Goal: Task Accomplishment & Management: Complete application form

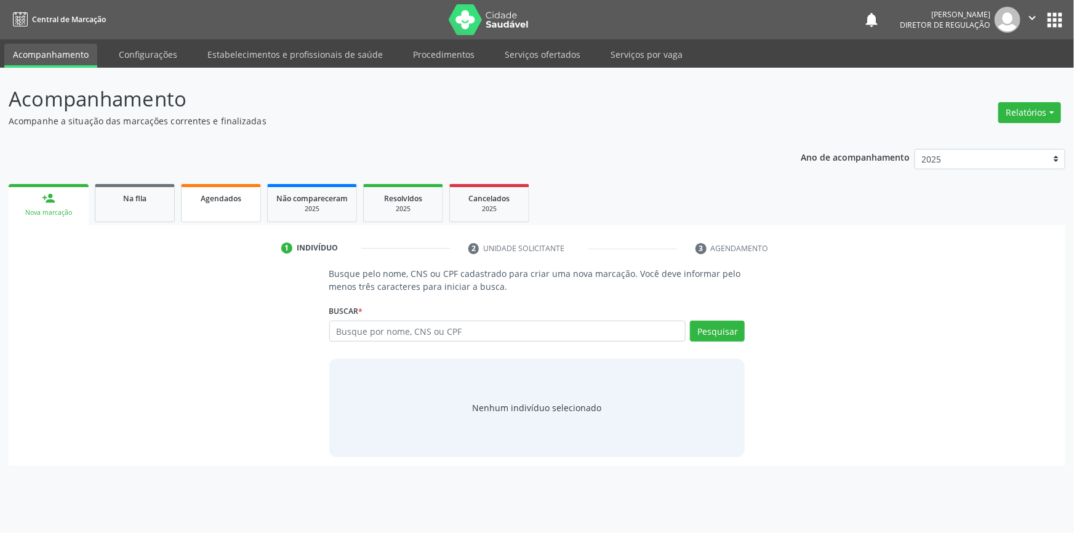
click at [215, 213] on link "Agendados" at bounding box center [221, 203] width 80 height 38
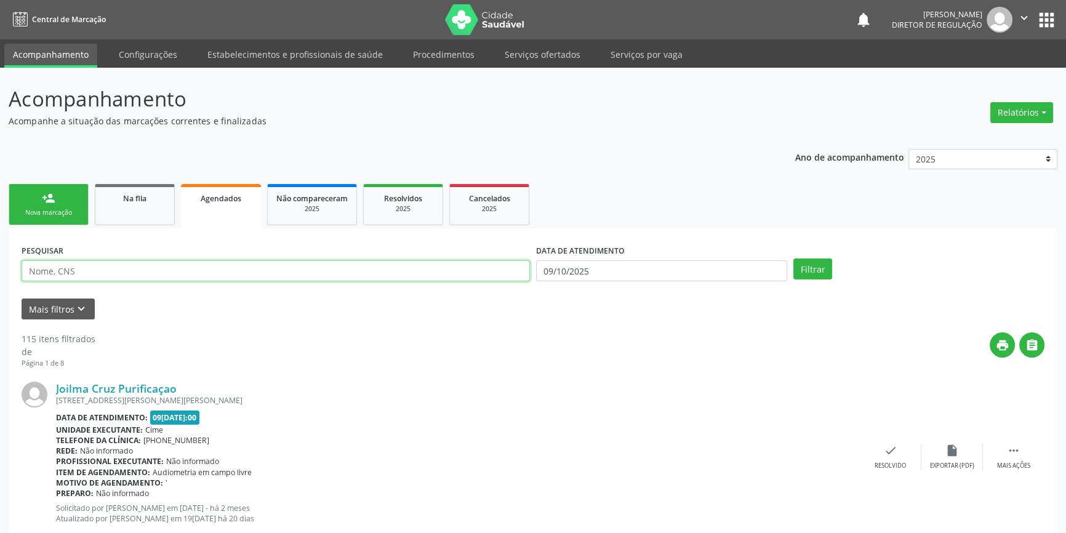
click at [133, 265] on input "text" at bounding box center [276, 270] width 508 height 21
type input "708700170506197"
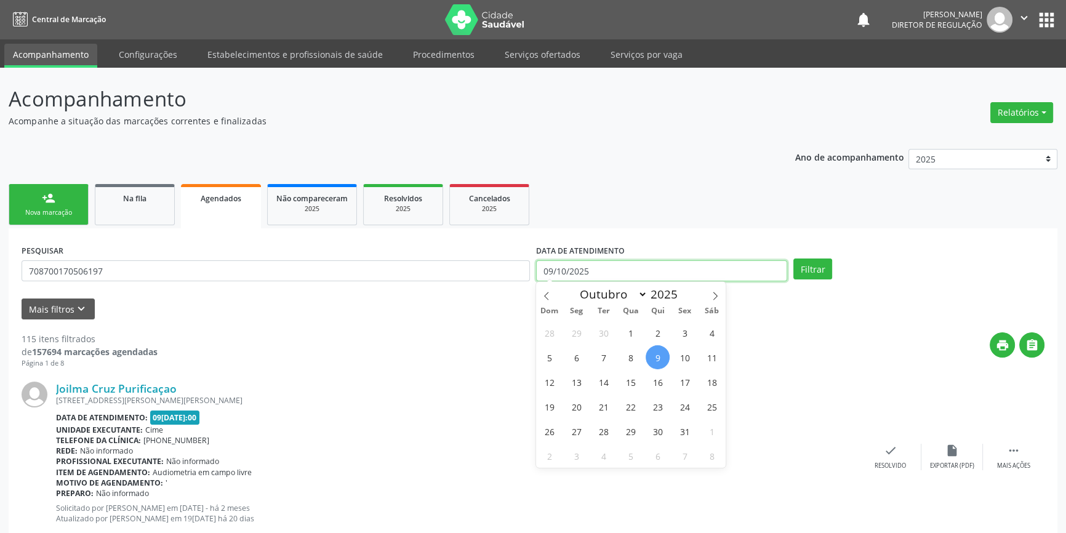
click at [597, 275] on input "09/10/2025" at bounding box center [661, 270] width 251 height 21
click at [682, 355] on span "10" at bounding box center [685, 357] width 24 height 24
type input "10[DATE]"
click at [682, 355] on span "10" at bounding box center [685, 357] width 24 height 24
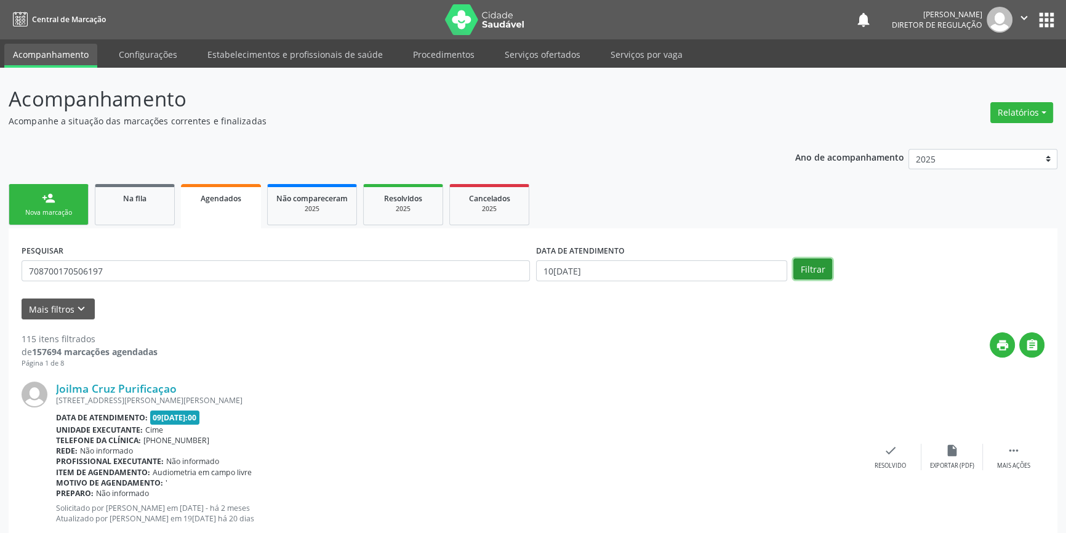
click at [811, 262] on button "Filtrar" at bounding box center [812, 269] width 39 height 21
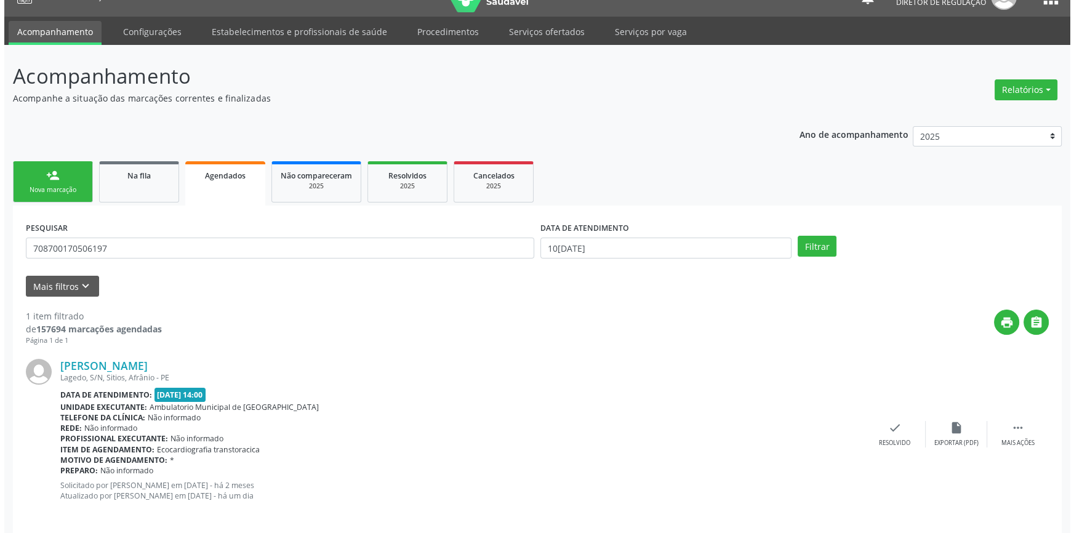
scroll to position [33, 0]
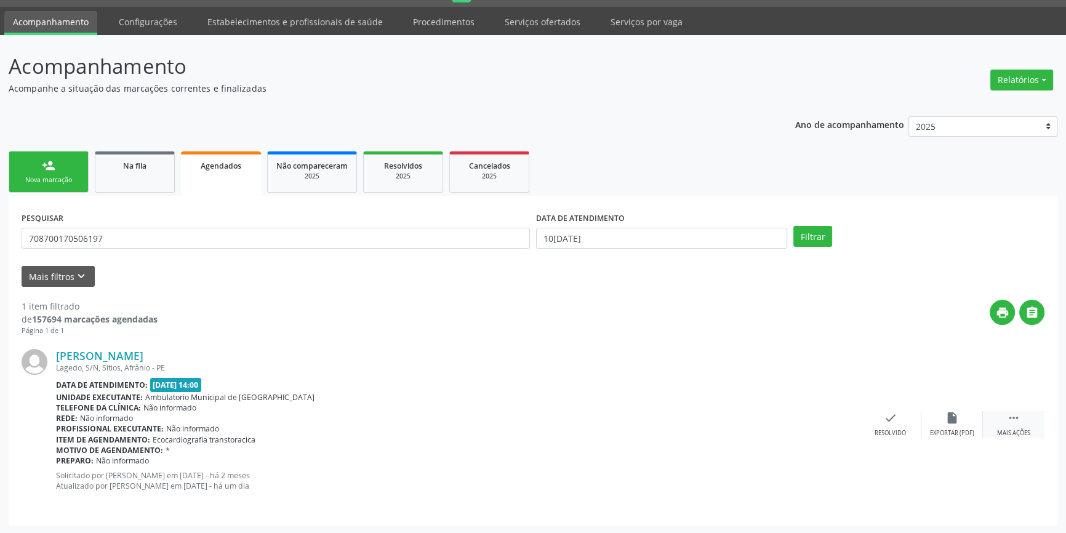
click at [995, 414] on div " Mais ações" at bounding box center [1014, 424] width 62 height 26
click at [838, 421] on div "cancel Cancelar" at bounding box center [829, 424] width 62 height 26
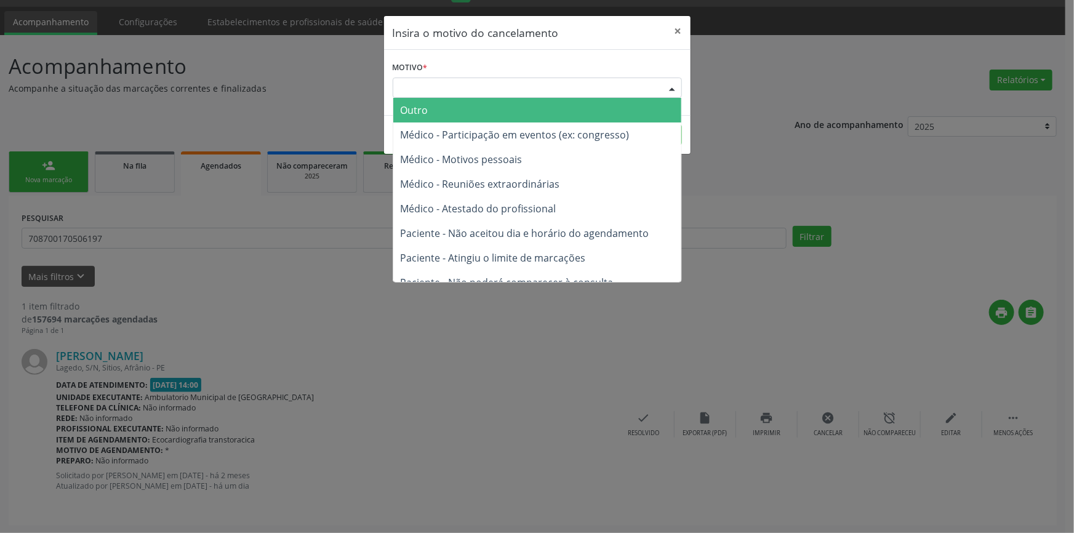
click at [513, 88] on div "Escolha o motivo" at bounding box center [537, 88] width 289 height 21
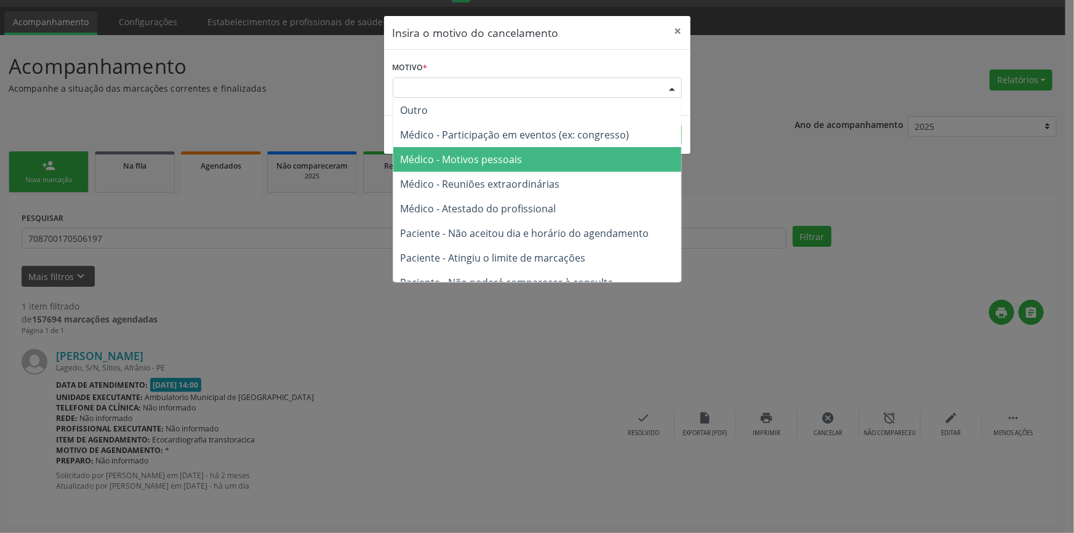
click at [484, 153] on span "Médico - Motivos pessoais" at bounding box center [462, 160] width 122 height 14
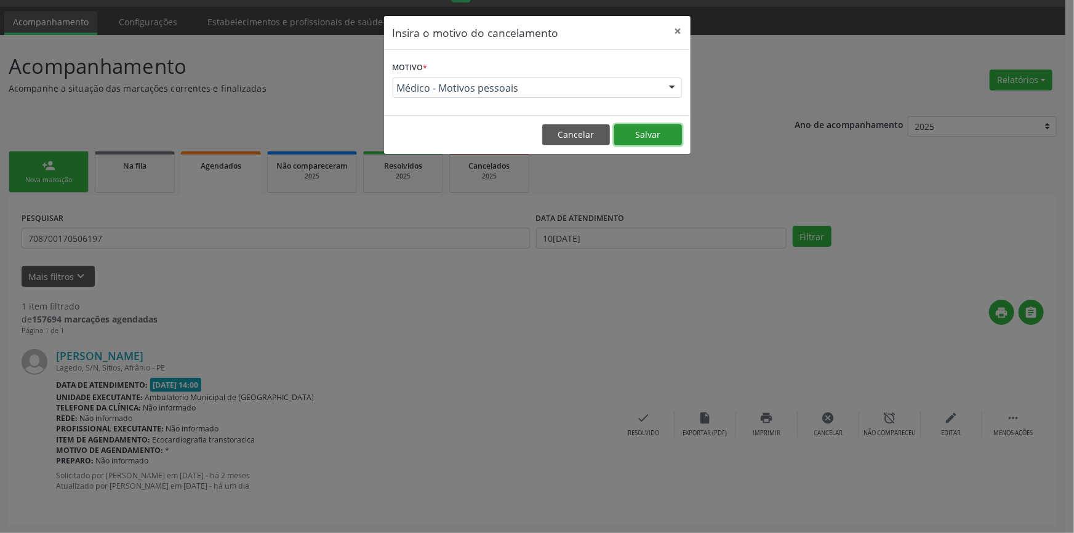
click at [634, 142] on button "Salvar" at bounding box center [648, 134] width 68 height 21
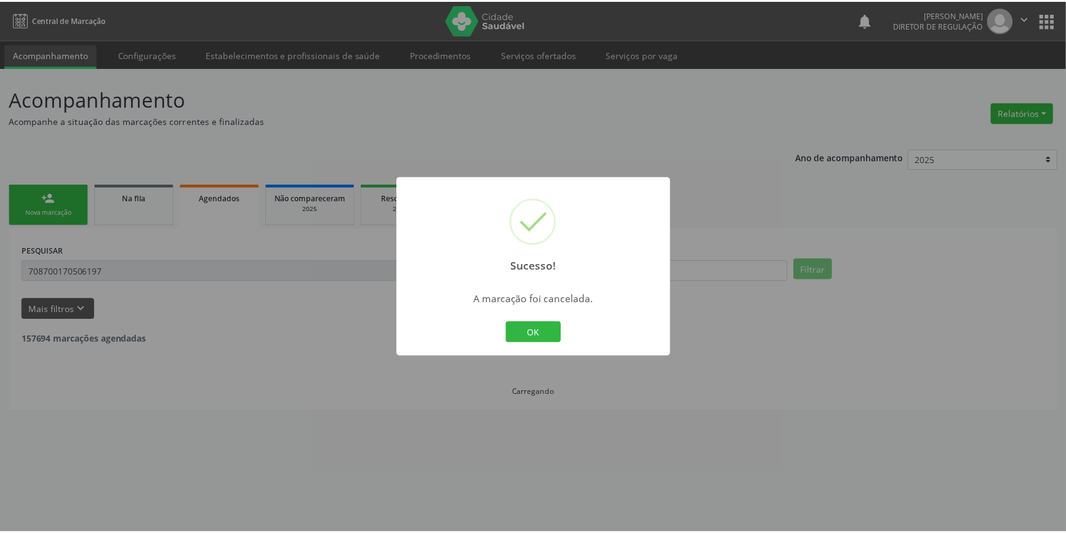
scroll to position [0, 0]
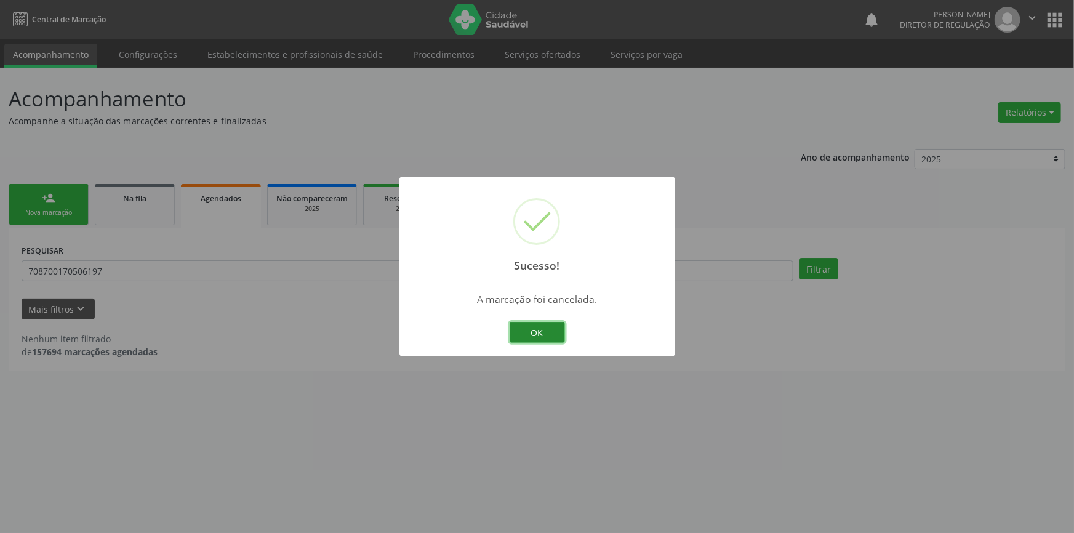
click at [537, 331] on button "OK" at bounding box center [537, 332] width 55 height 21
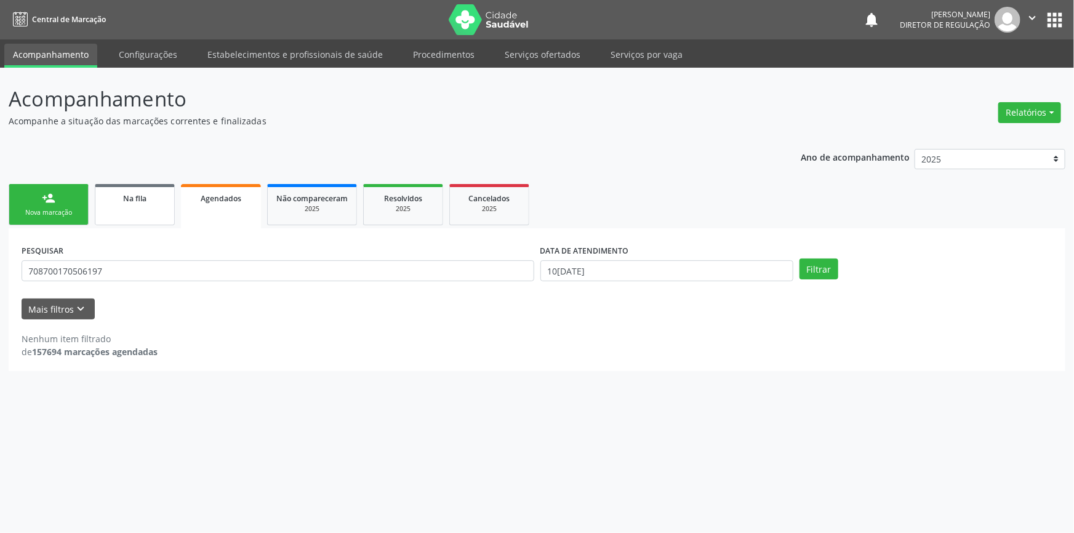
click at [137, 211] on link "Na fila" at bounding box center [135, 204] width 80 height 41
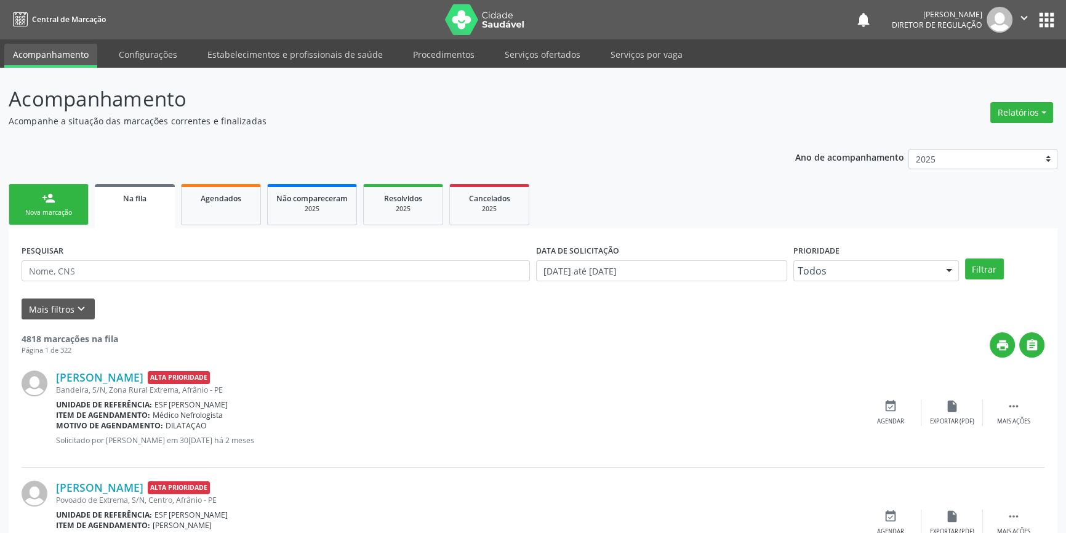
click at [83, 207] on link "person_add Nova marcação" at bounding box center [49, 204] width 80 height 41
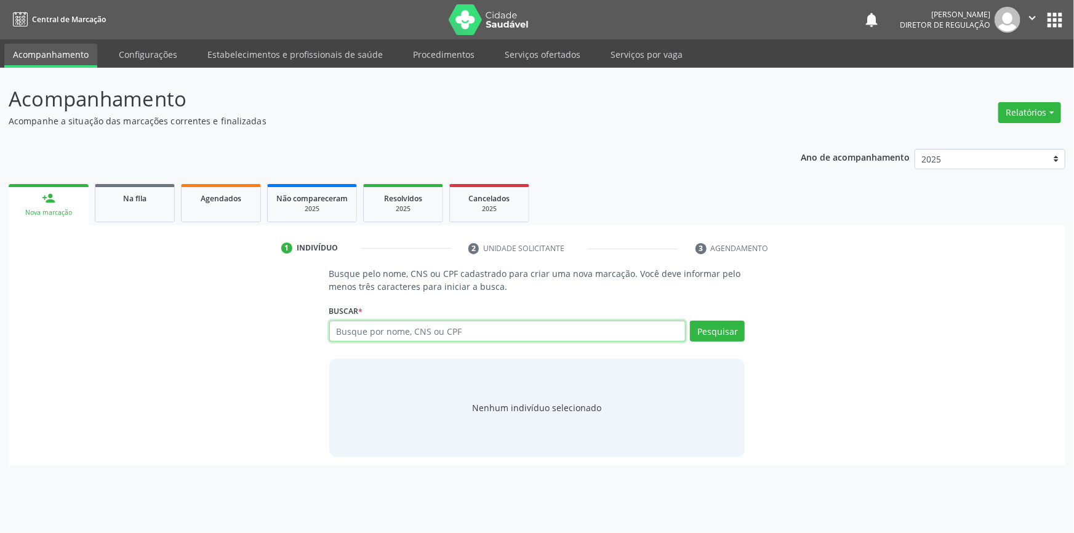
click at [375, 332] on input "text" at bounding box center [507, 331] width 357 height 21
type input "700405998302444"
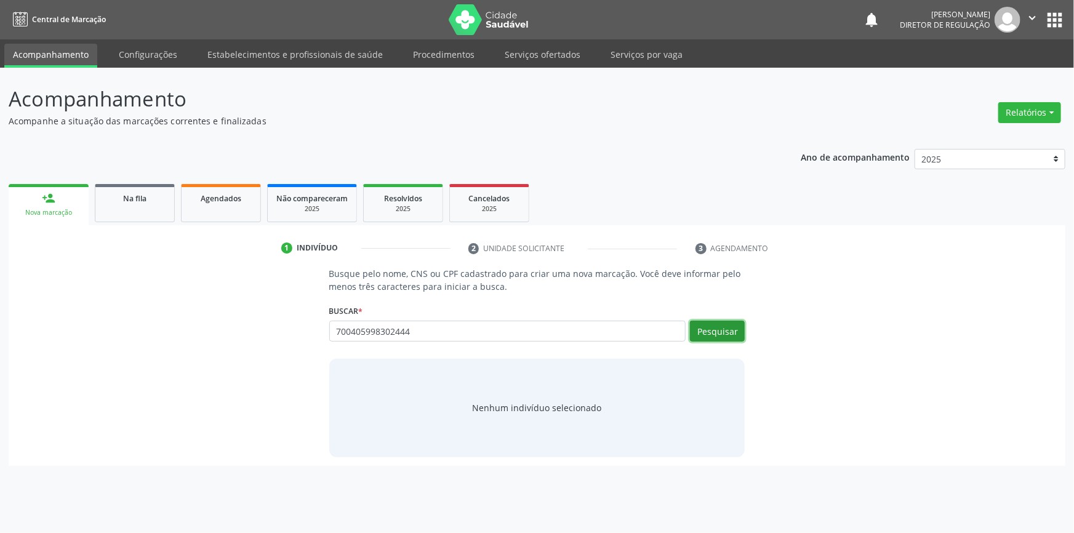
click at [715, 324] on button "Pesquisar" at bounding box center [717, 331] width 55 height 21
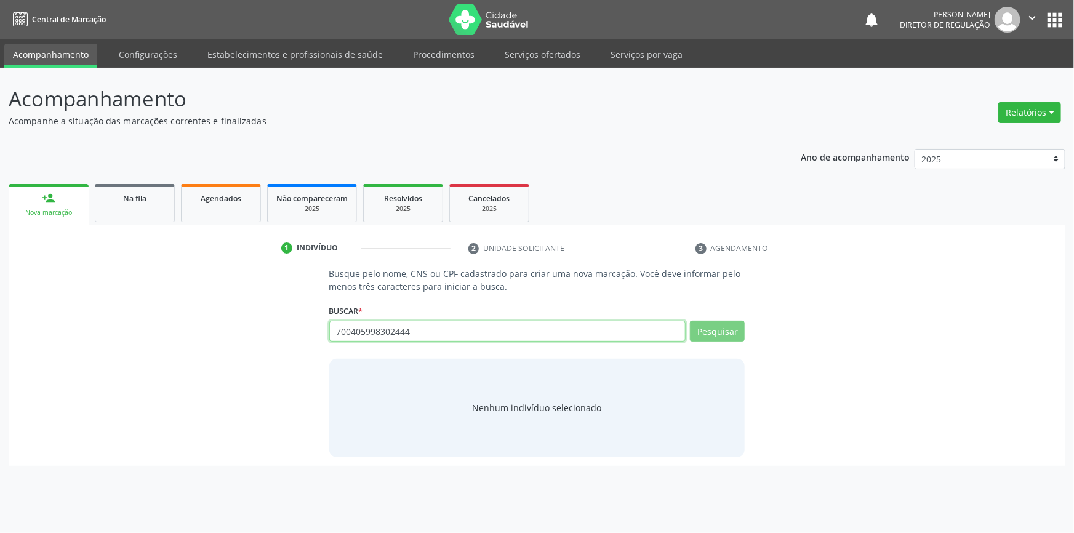
drag, startPoint x: 462, startPoint y: 331, endPoint x: 157, endPoint y: 318, distance: 305.0
click at [157, 318] on div "Busque pelo nome, CNS ou CPF cadastrado para criar uma nova marcação. Você deve…" at bounding box center [537, 362] width 1040 height 190
click at [107, 204] on link "Na fila" at bounding box center [135, 203] width 80 height 38
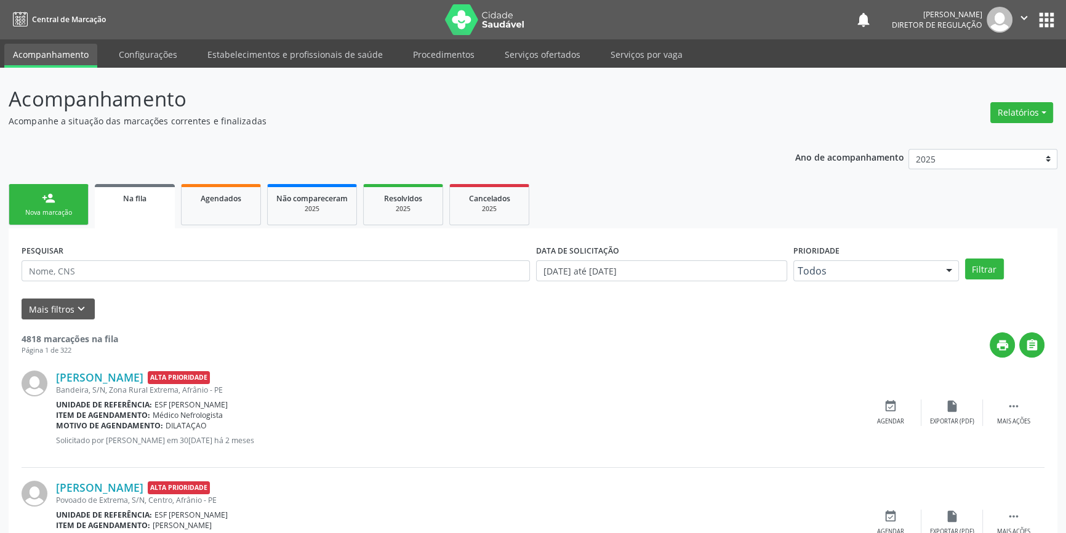
click at [210, 283] on div "PESQUISAR" at bounding box center [275, 265] width 515 height 48
click at [204, 278] on input "text" at bounding box center [276, 270] width 508 height 21
paste input "700405998302444"
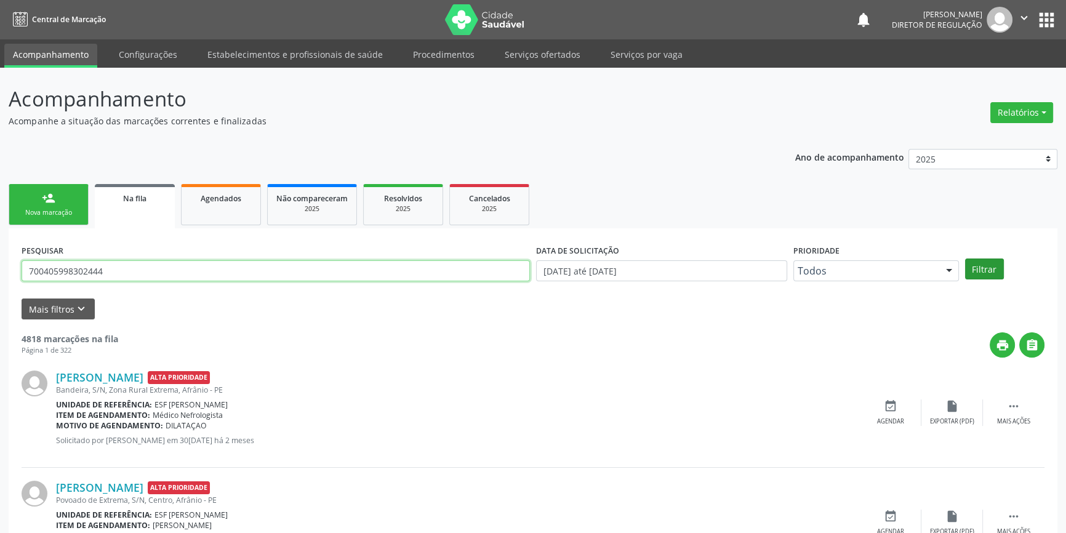
type input "700405998302444"
click at [987, 270] on button "Filtrar" at bounding box center [984, 269] width 39 height 21
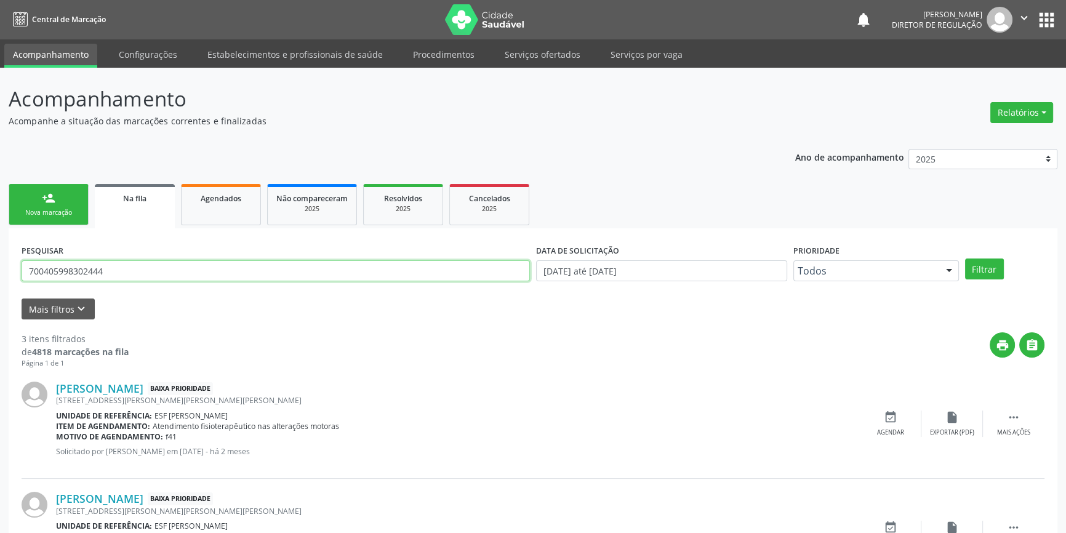
drag, startPoint x: 140, startPoint y: 270, endPoint x: 0, endPoint y: 273, distance: 140.4
click at [0, 273] on div "Acompanhamento Acompanhe a situação das marcações correntes e finalizadas Relat…" at bounding box center [533, 394] width 1066 height 653
click at [31, 218] on link "person_add Nova marcação" at bounding box center [49, 204] width 80 height 41
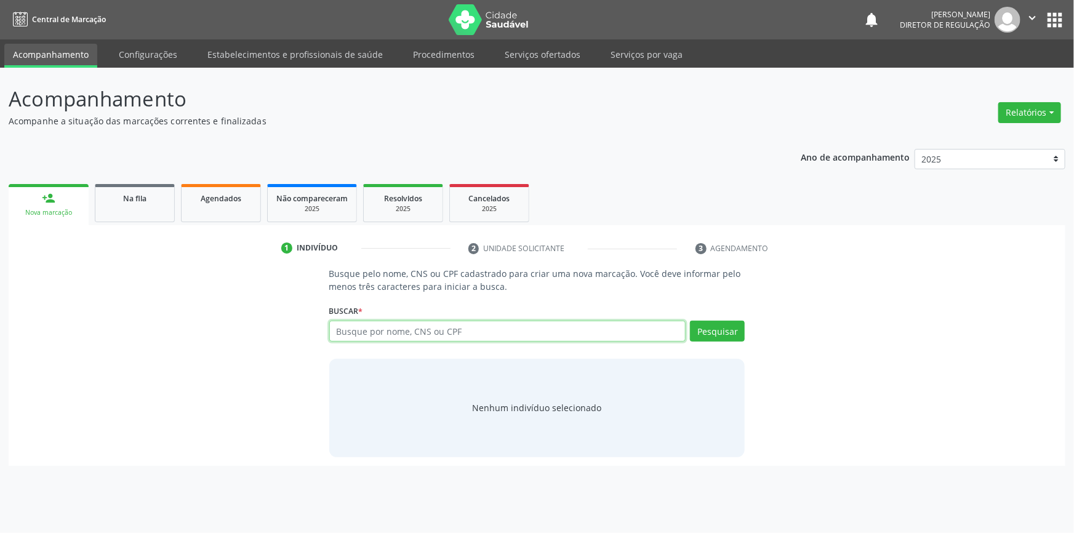
click at [362, 321] on input "text" at bounding box center [507, 331] width 357 height 21
paste input "700405998302444"
type input "700405998302444"
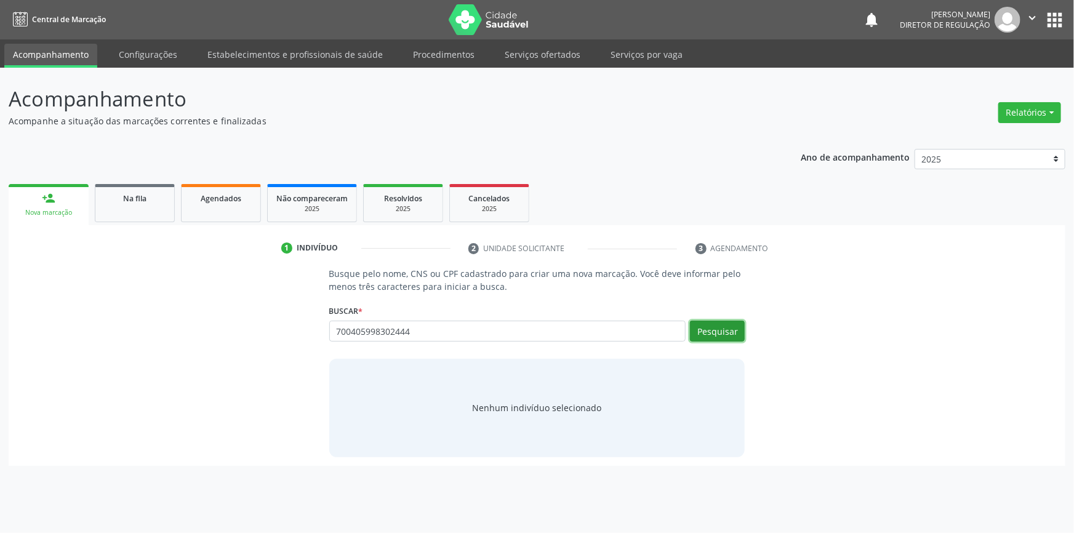
click at [721, 321] on button "Pesquisar" at bounding box center [717, 331] width 55 height 21
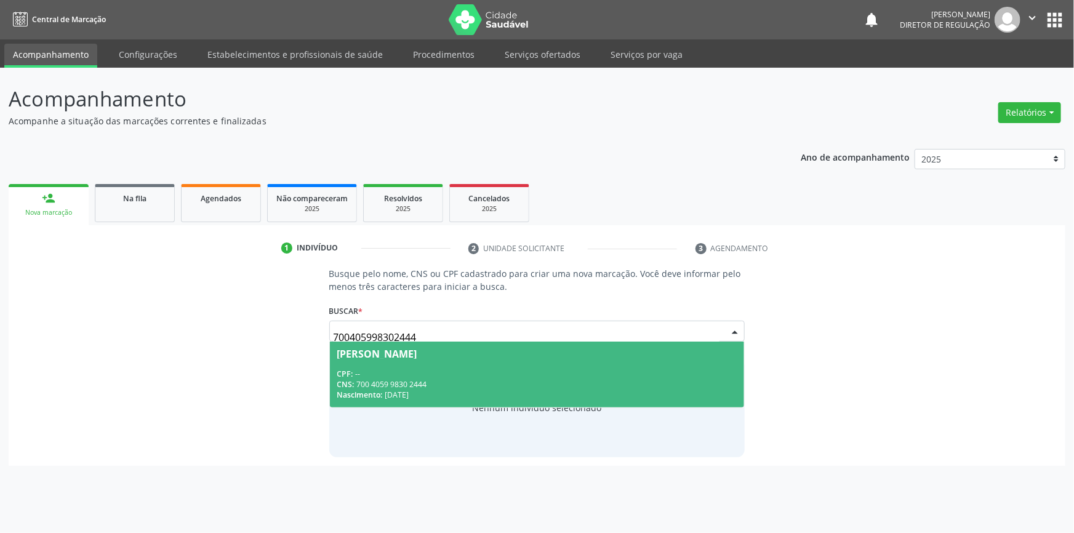
click at [455, 377] on div "CPF: --" at bounding box center [537, 374] width 400 height 10
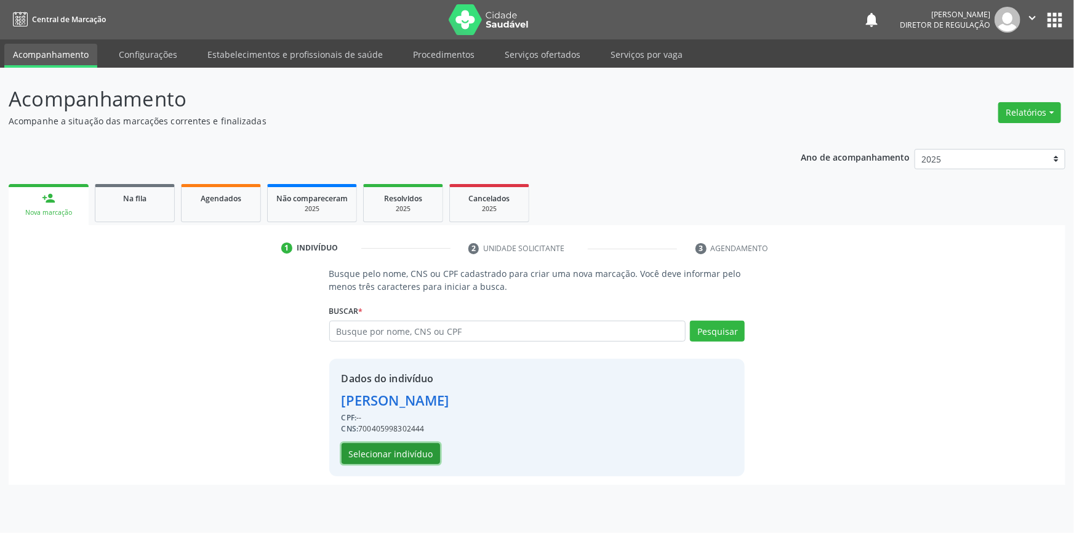
click at [399, 455] on button "Selecionar indivíduo" at bounding box center [391, 453] width 98 height 21
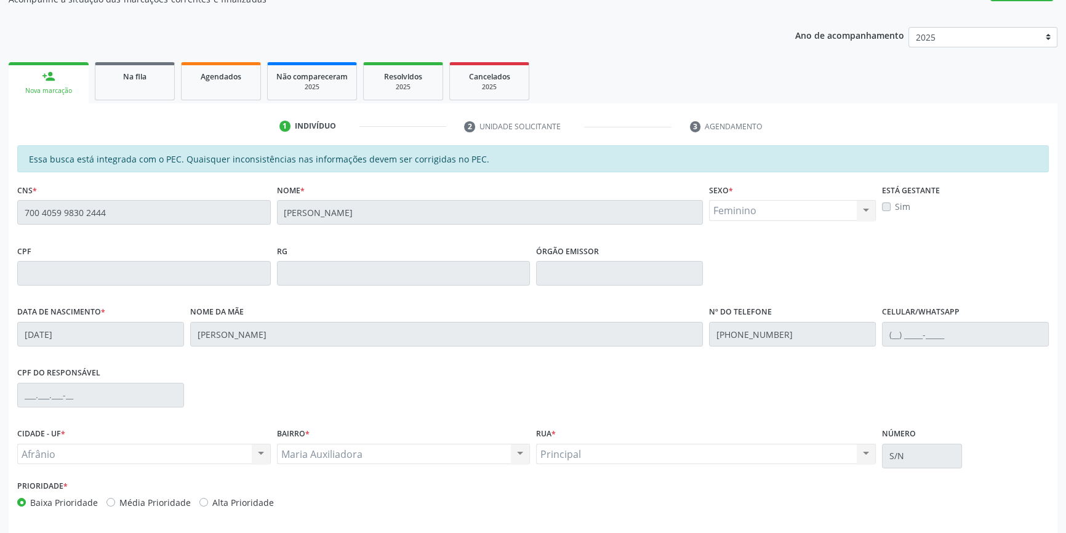
scroll to position [169, 0]
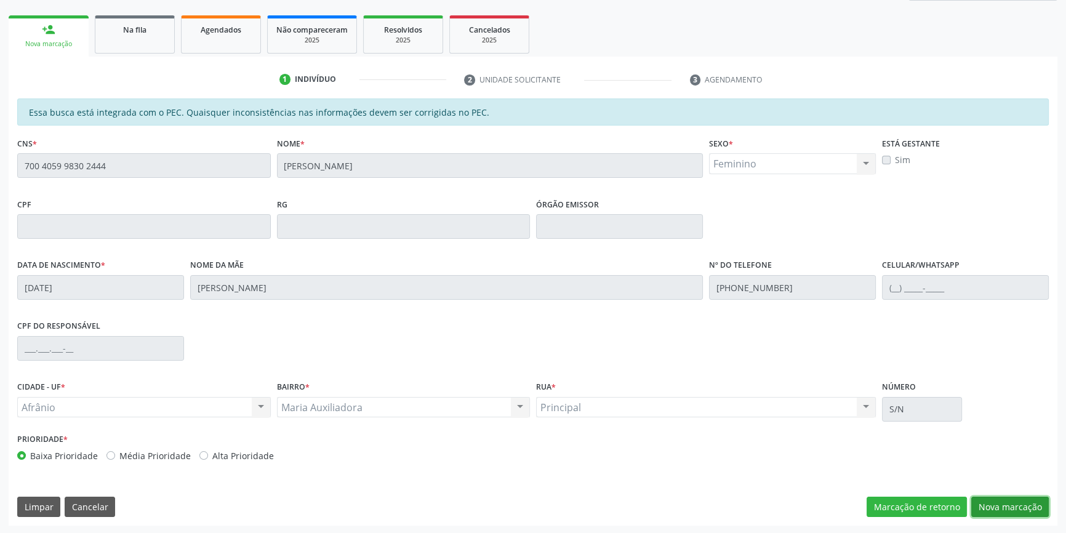
click at [1005, 497] on button "Nova marcação" at bounding box center [1010, 507] width 78 height 21
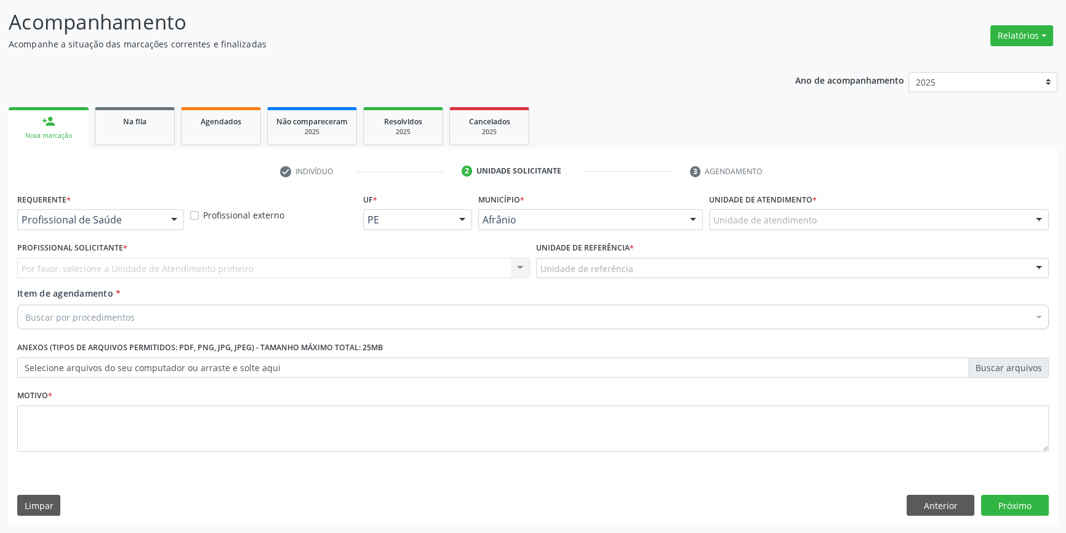
scroll to position [76, 0]
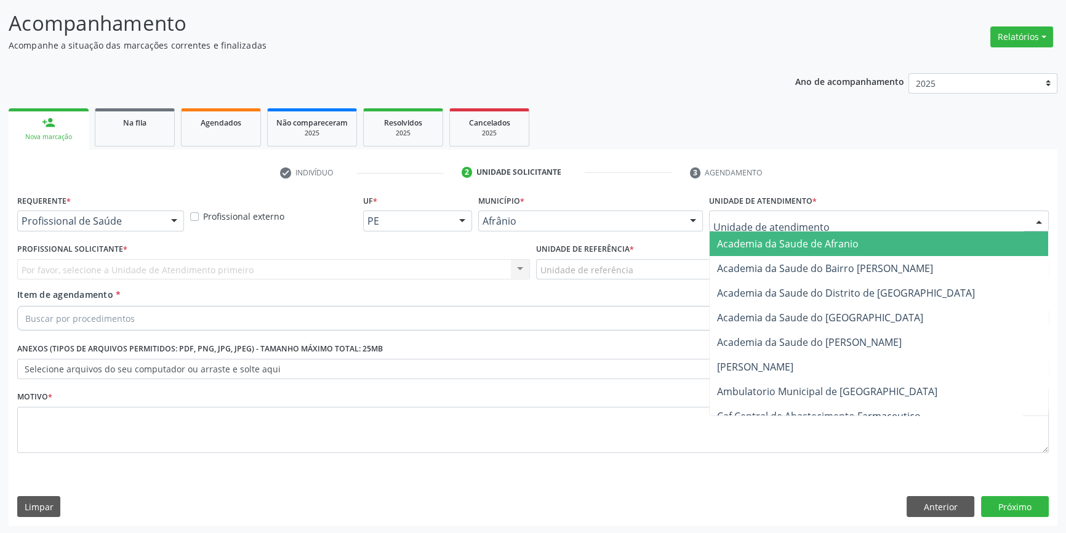
click at [812, 229] on div at bounding box center [879, 221] width 340 height 21
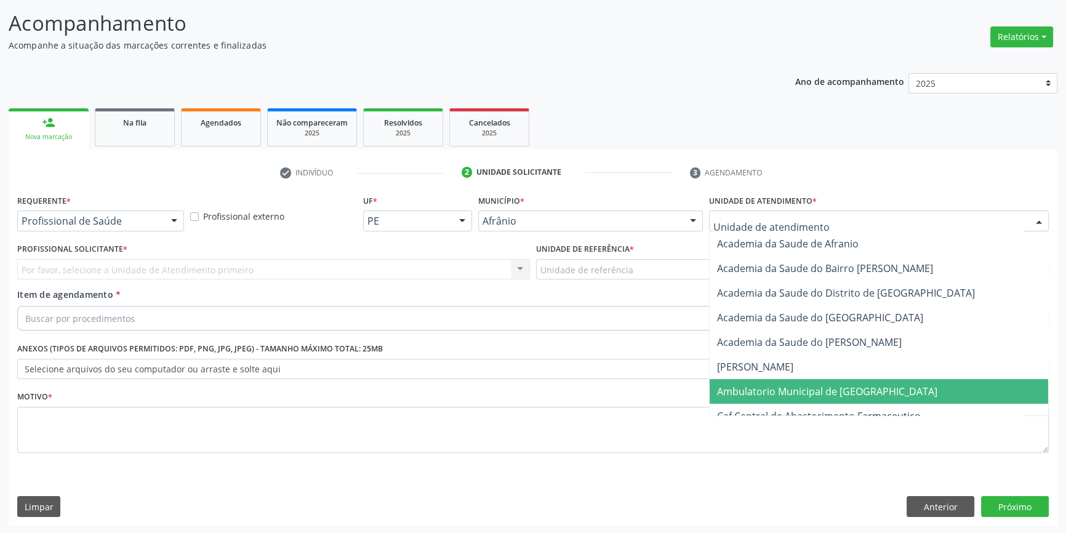
drag, startPoint x: 792, startPoint y: 382, endPoint x: 693, endPoint y: 320, distance: 116.5
click at [790, 383] on span "Ambulatorio Municipal de [GEOGRAPHIC_DATA]" at bounding box center [879, 391] width 339 height 25
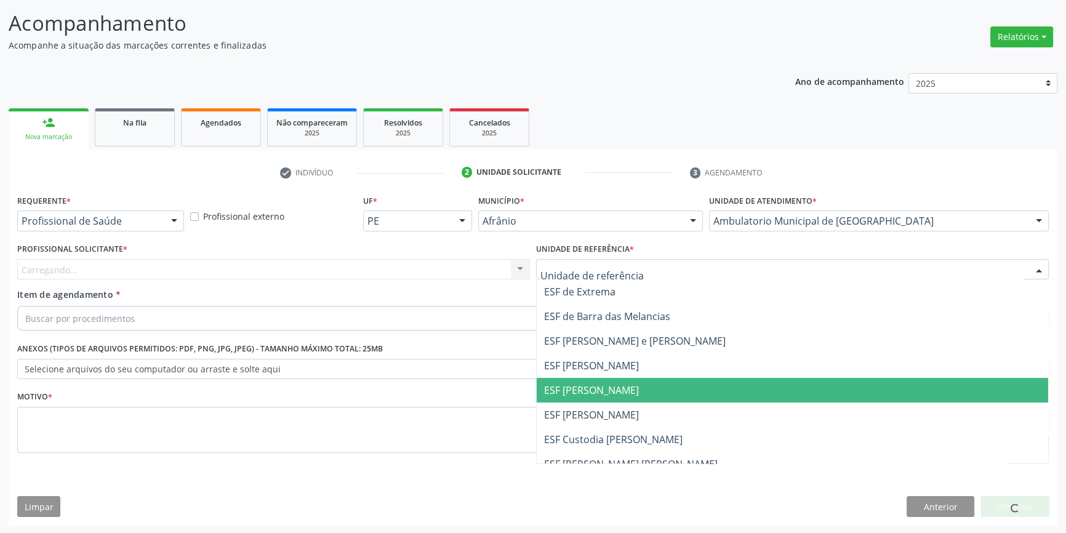
click at [574, 383] on span "ESF [PERSON_NAME]" at bounding box center [591, 390] width 95 height 14
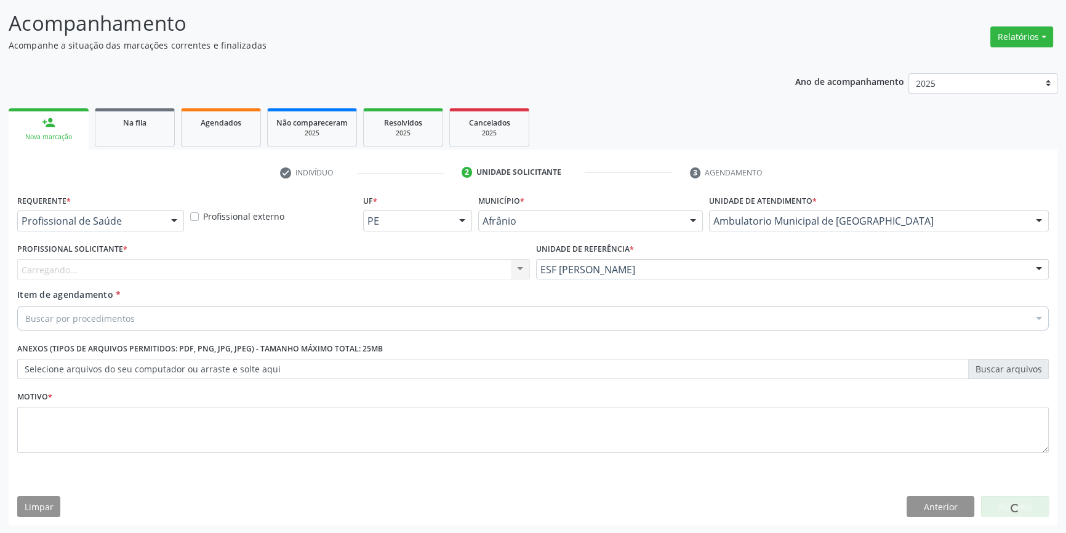
click at [315, 273] on div "Carregando... Nenhum resultado encontrado para: " " Não há nenhuma opção para s…" at bounding box center [273, 269] width 513 height 21
click at [313, 270] on div "Profissional solicitante" at bounding box center [273, 269] width 513 height 21
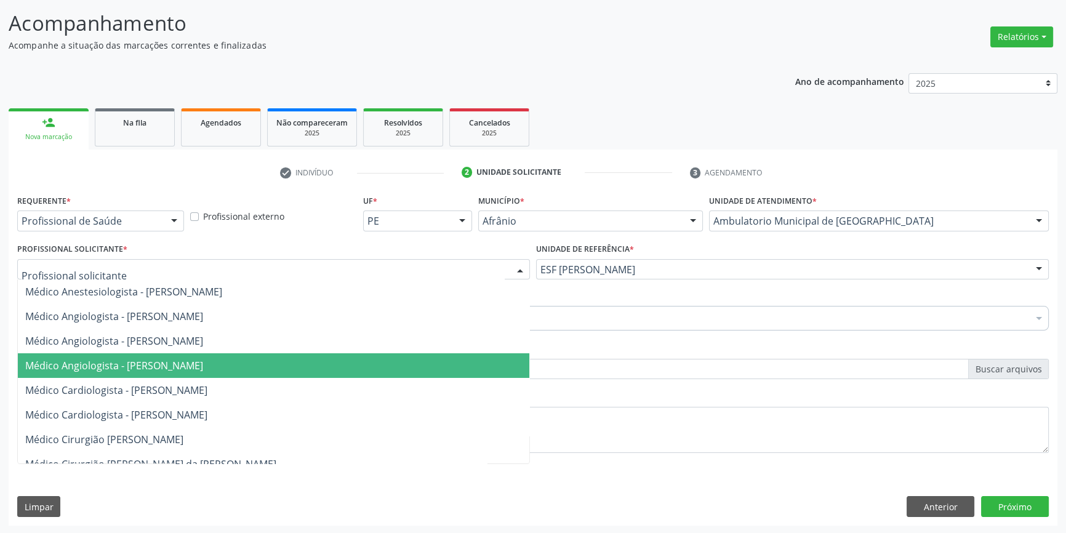
click at [215, 374] on span "Médico Angiologista - [PERSON_NAME]" at bounding box center [273, 365] width 511 height 25
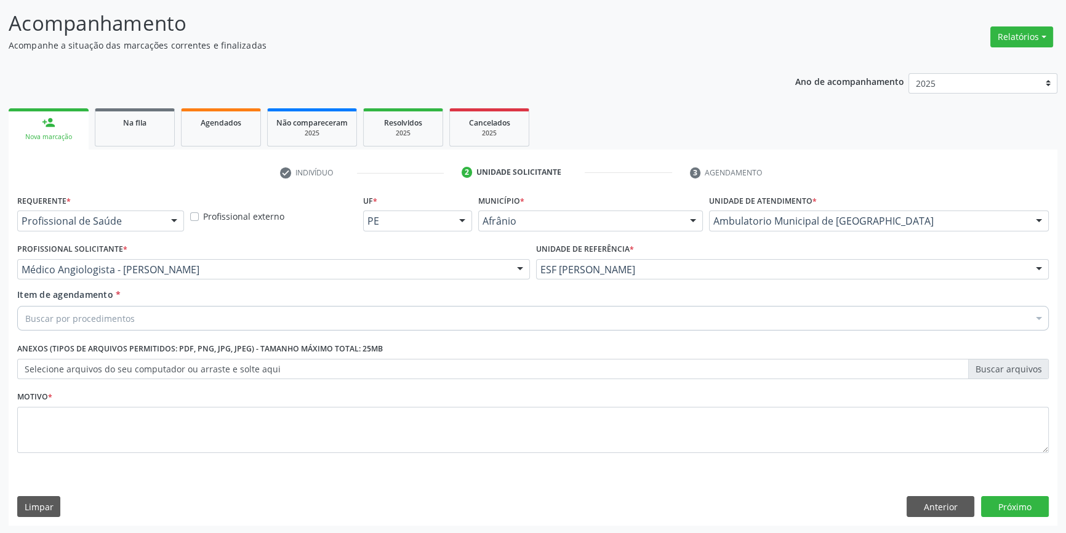
click at [138, 313] on div "Buscar por procedimentos" at bounding box center [533, 318] width 1032 height 25
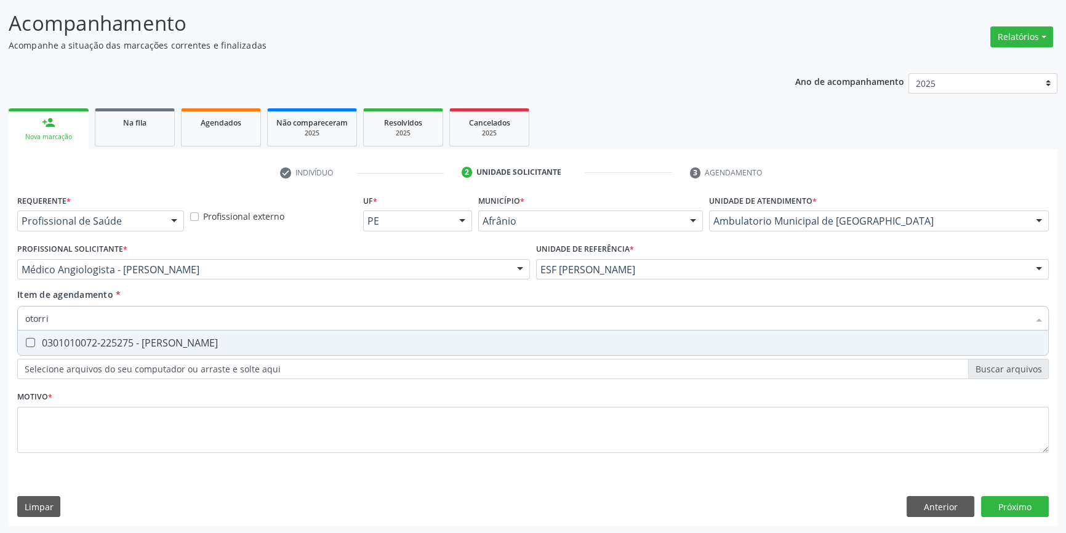
type input "otorrin"
click at [178, 348] on span "0301010072-225275 - [PERSON_NAME]" at bounding box center [533, 343] width 1030 height 25
checkbox Otorrinolaringologista "true"
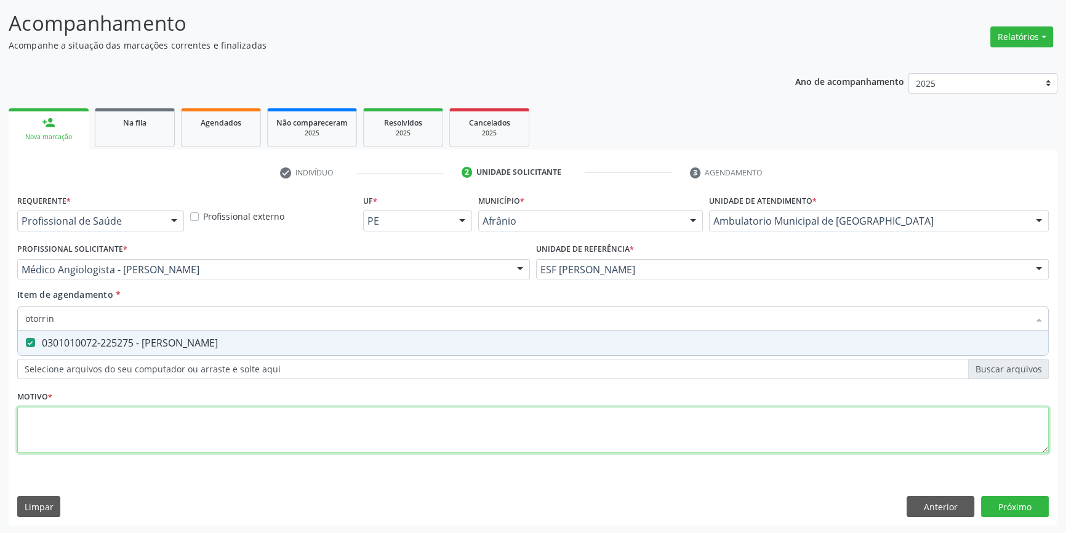
click at [147, 412] on div "Requerente * Profissional de Saúde Profissional de Saúde Paciente Nenhum result…" at bounding box center [533, 330] width 1032 height 279
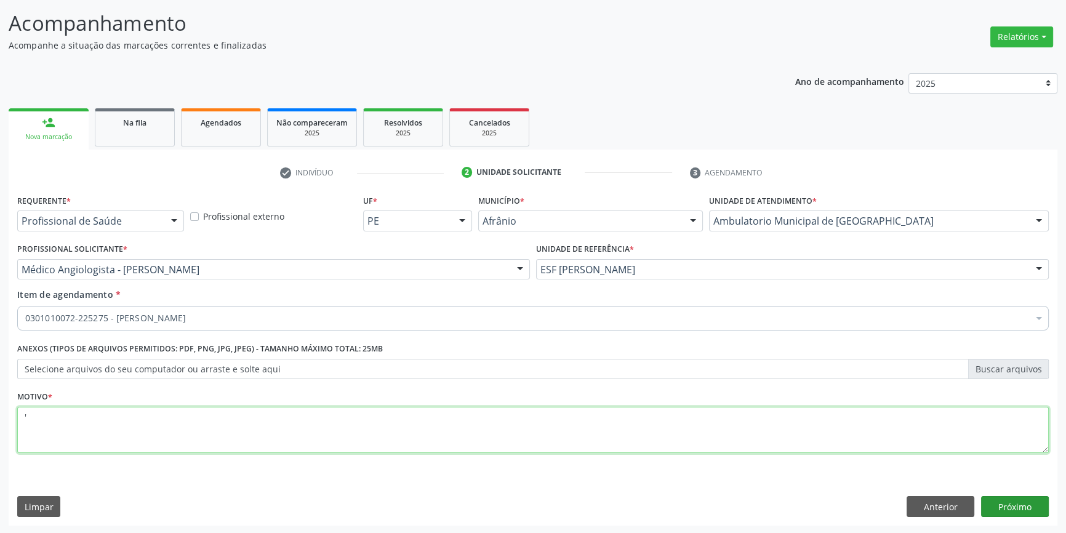
type textarea "'"
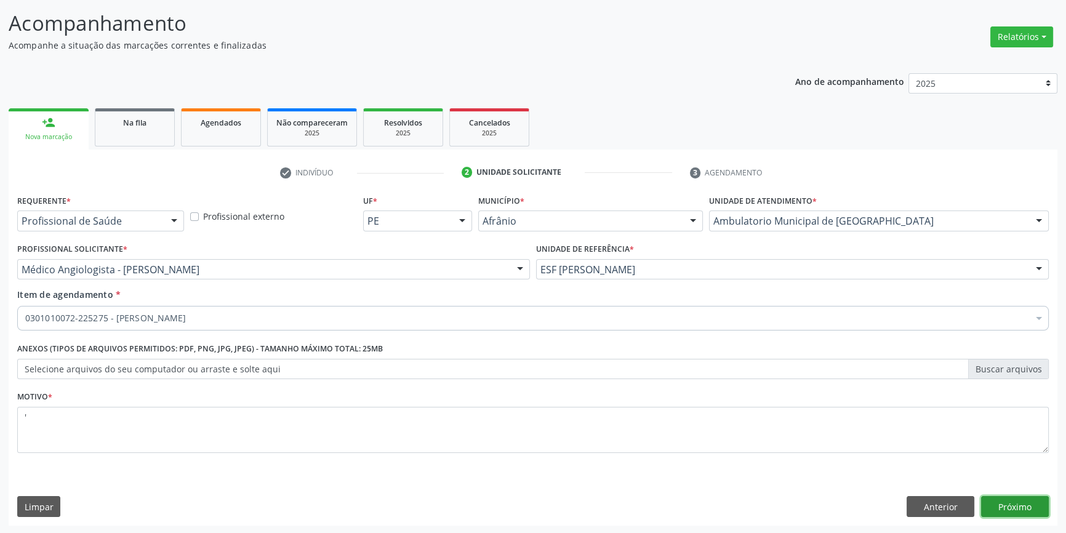
click at [1030, 506] on button "Próximo" at bounding box center [1015, 506] width 68 height 21
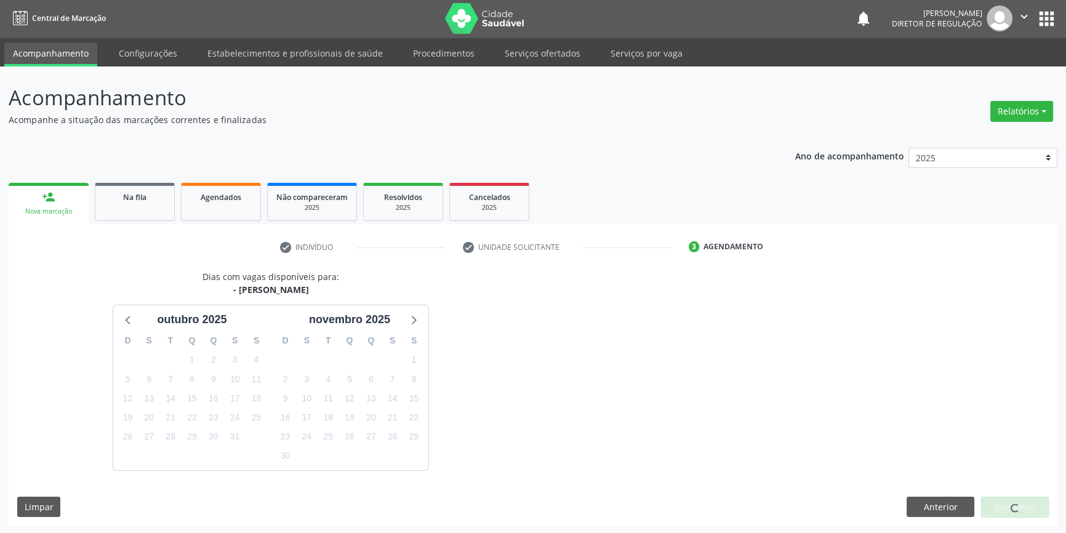
scroll to position [38, 0]
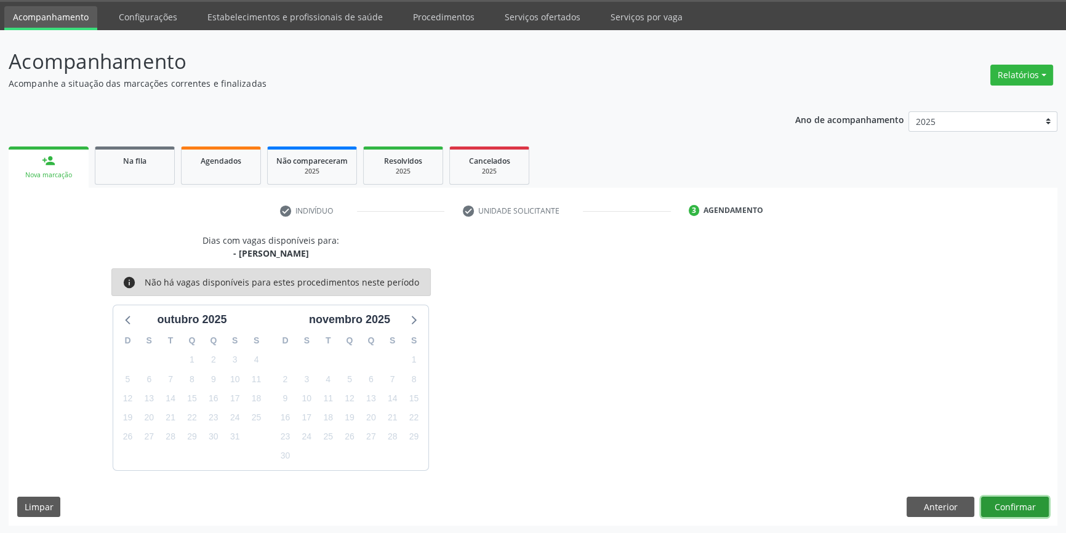
click at [1030, 506] on button "Confirmar" at bounding box center [1015, 507] width 68 height 21
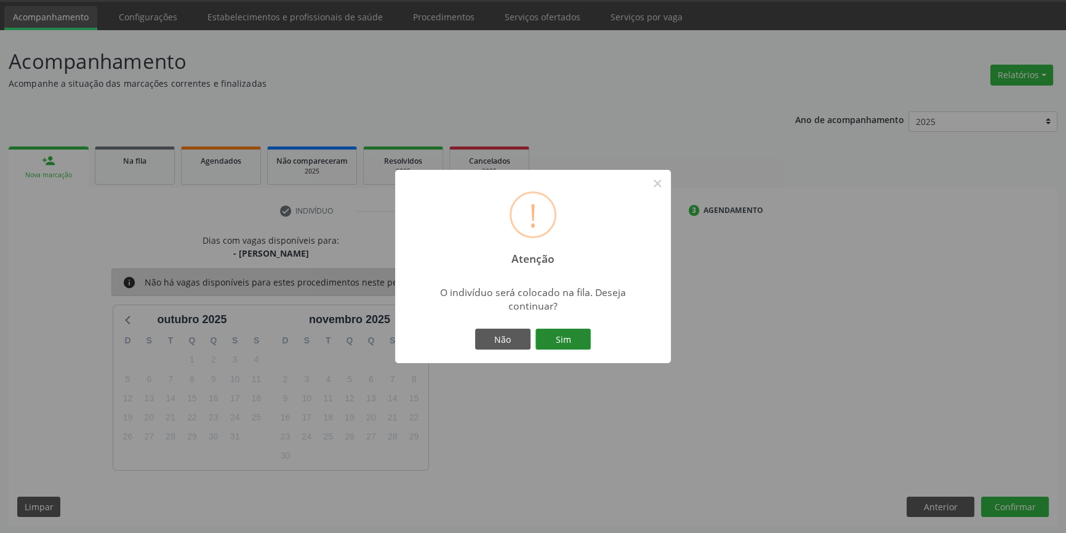
click at [585, 347] on button "Sim" at bounding box center [562, 339] width 55 height 21
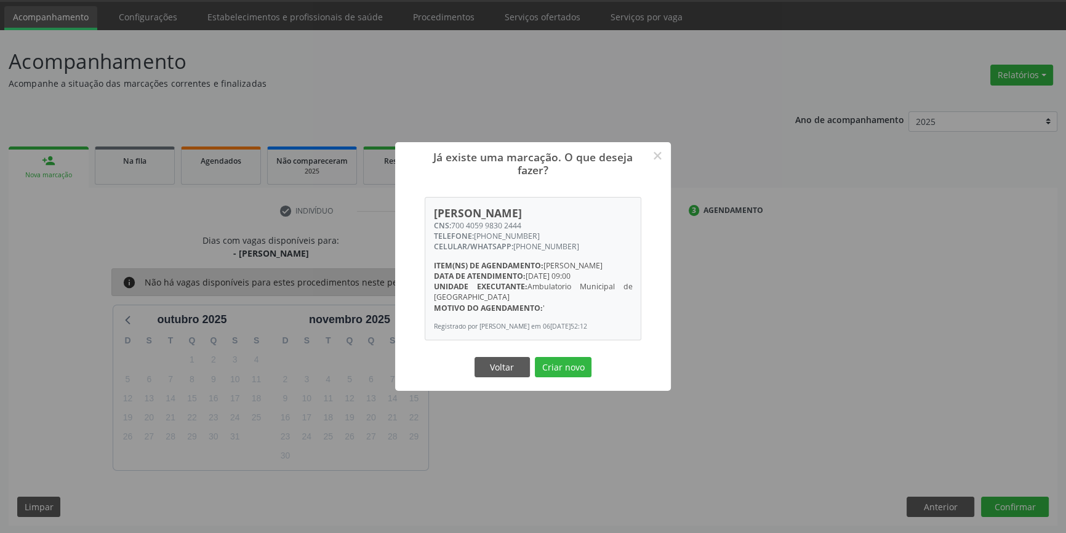
drag, startPoint x: 556, startPoint y: 375, endPoint x: 566, endPoint y: 361, distance: 17.2
click at [566, 361] on div "Voltar Criar novo" at bounding box center [532, 367] width 123 height 26
click at [566, 367] on button "Criar novo" at bounding box center [563, 367] width 57 height 21
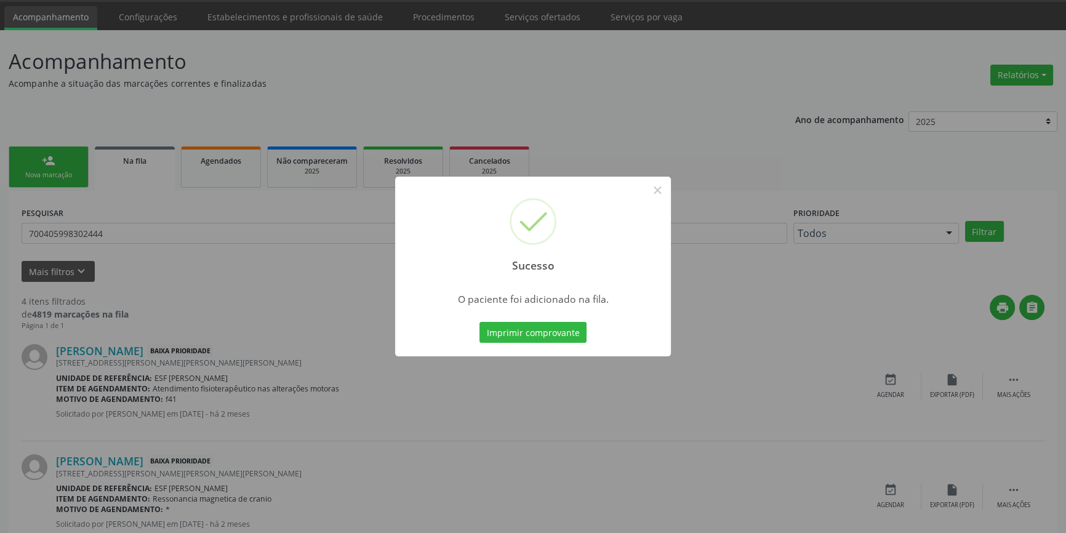
scroll to position [0, 0]
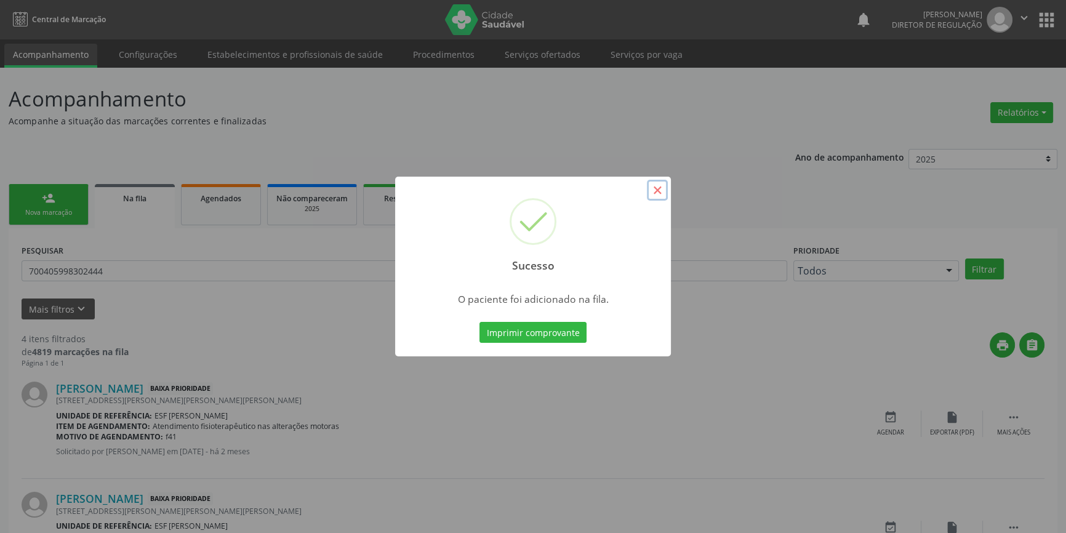
click at [665, 189] on button "×" at bounding box center [657, 190] width 21 height 21
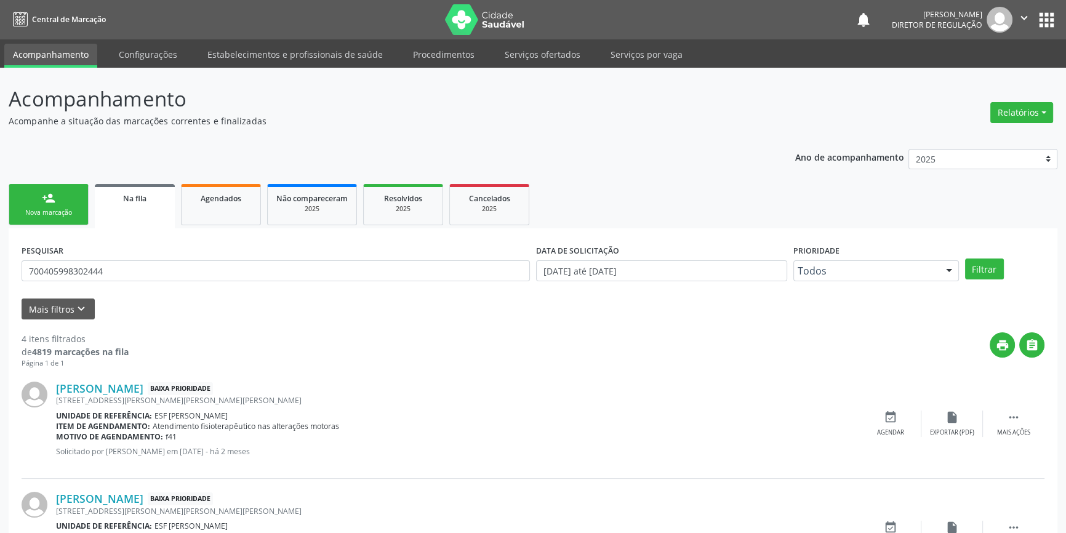
click at [55, 198] on link "person_add Nova marcação" at bounding box center [49, 204] width 80 height 41
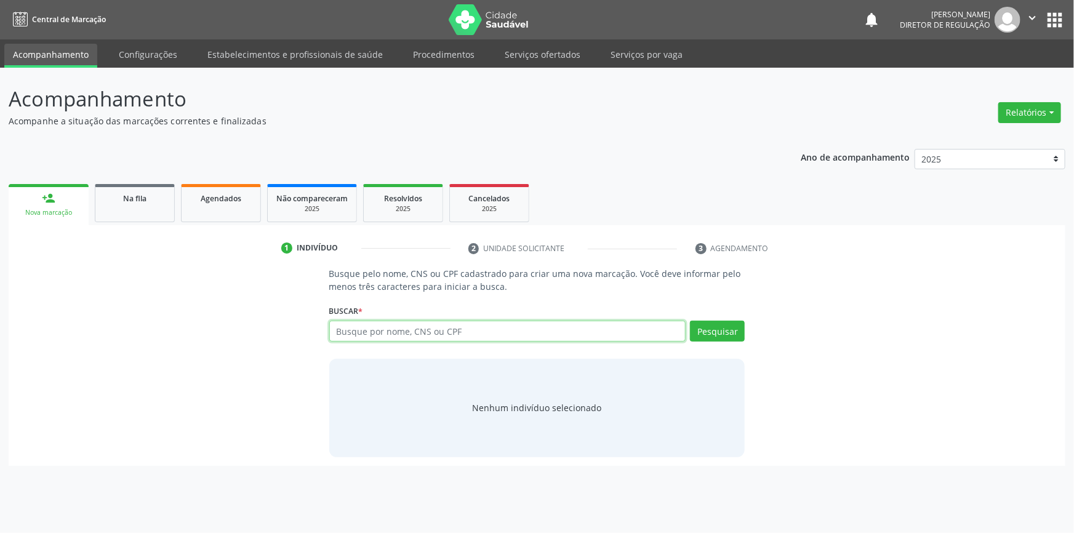
click at [367, 340] on input "text" at bounding box center [507, 331] width 357 height 21
type input "700002990707209"
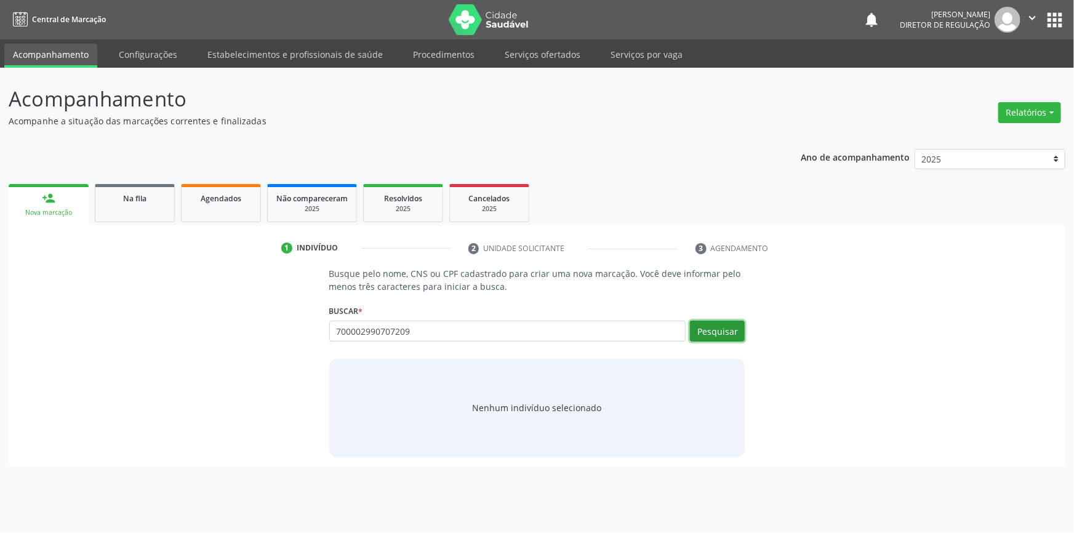
click at [712, 334] on button "Pesquisar" at bounding box center [717, 331] width 55 height 21
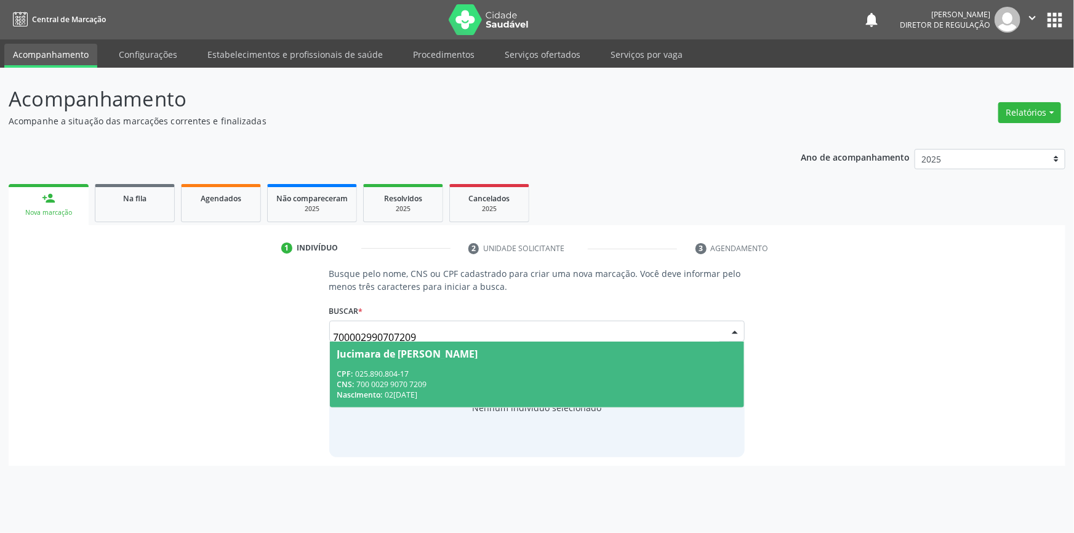
click at [462, 362] on span "Jucimara de [PERSON_NAME] CPF: 025.890.804-17 CNS: 700 0029 9070 7209 Nasciment…" at bounding box center [537, 375] width 415 height 66
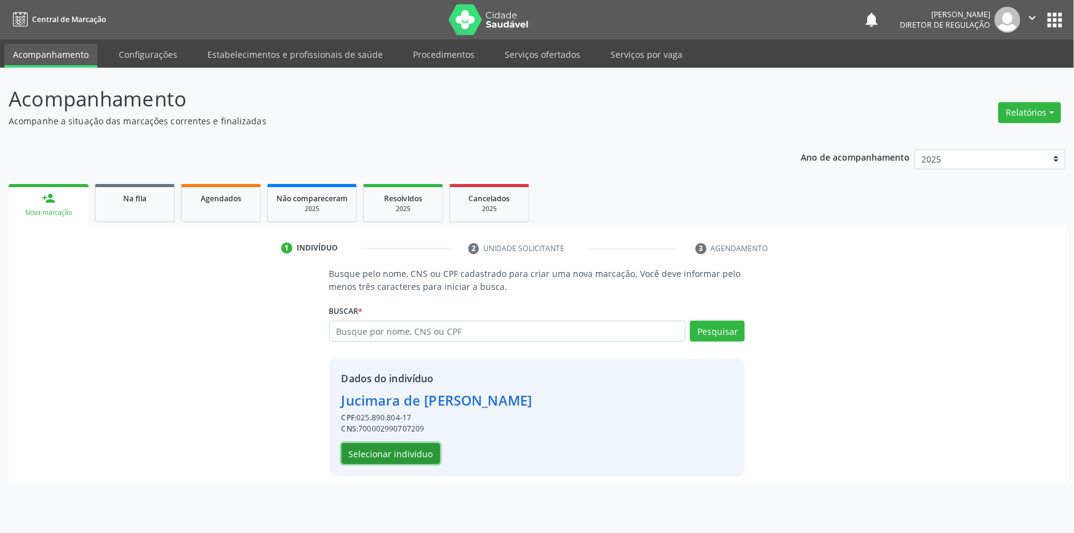
click at [411, 444] on button "Selecionar indivíduo" at bounding box center [391, 453] width 98 height 21
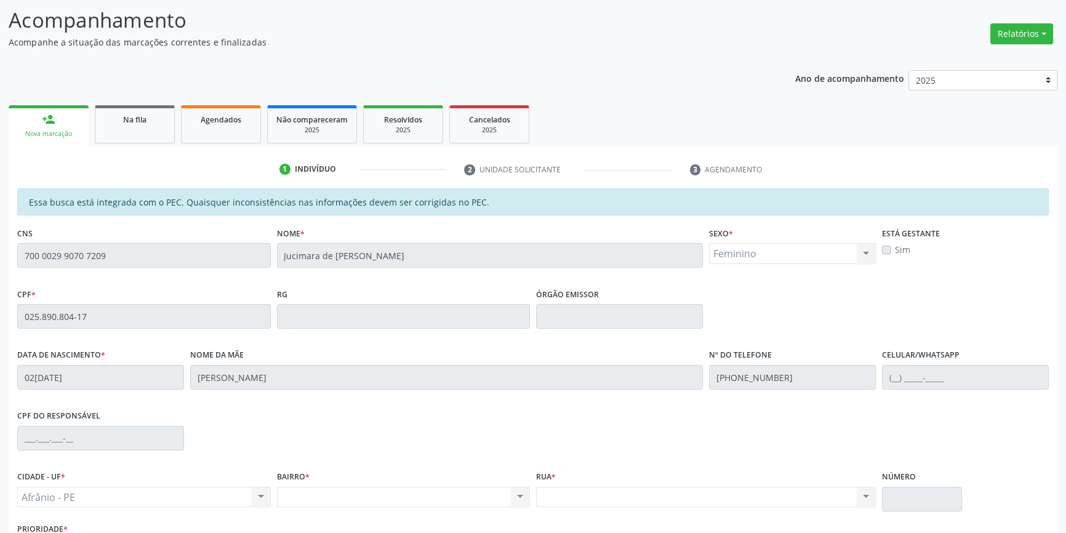
scroll to position [169, 0]
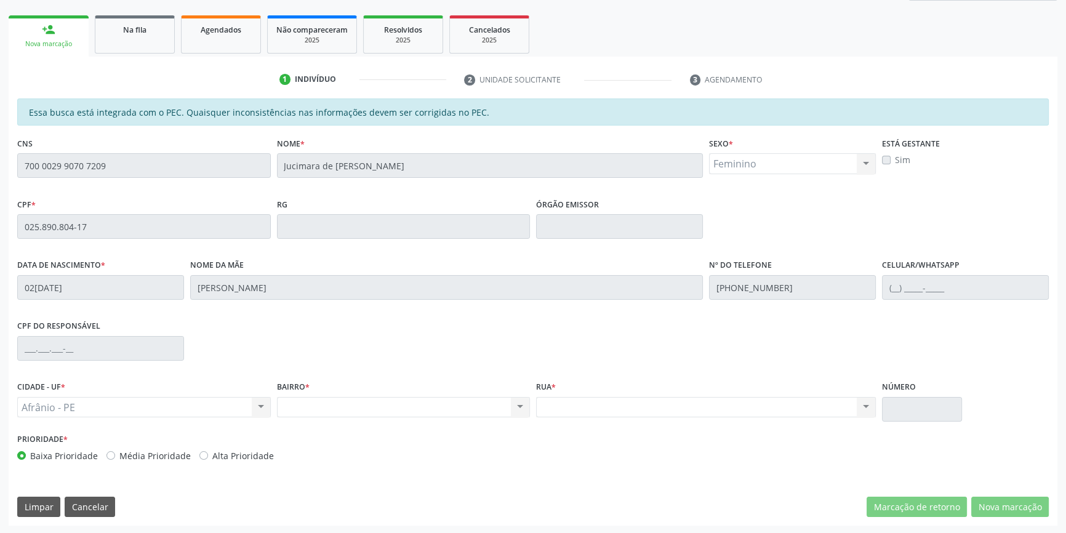
click at [0, 152] on div "Acompanhamento Acompanhe a situação das marcações correntes e finalizadas Relat…" at bounding box center [533, 216] width 1066 height 635
